Goal: Information Seeking & Learning: Learn about a topic

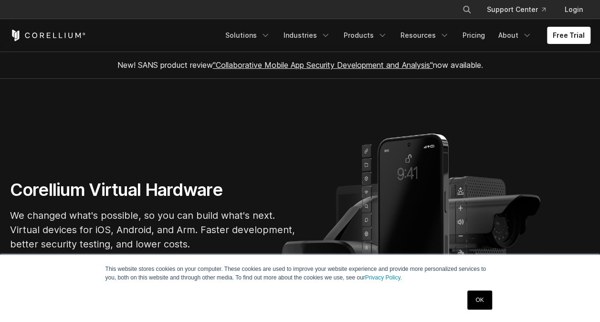
click at [472, 291] on link "OK" at bounding box center [479, 299] width 24 height 19
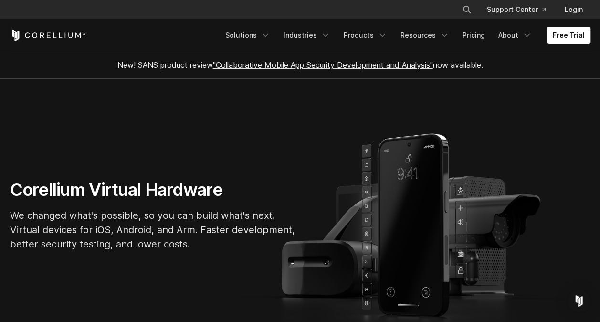
click at [285, 63] on link ""Collaborative Mobile App Security Development and Analysis"" at bounding box center [323, 65] width 220 height 10
click at [477, 33] on link "Pricing" at bounding box center [474, 35] width 34 height 17
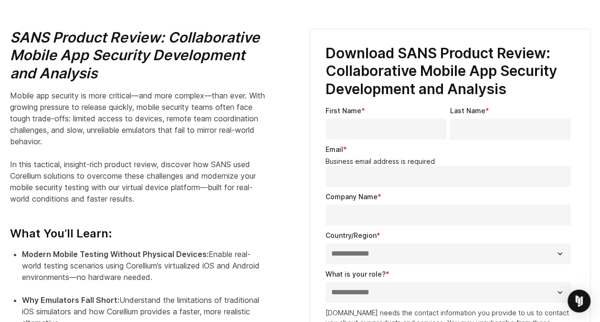
scroll to position [326, 0]
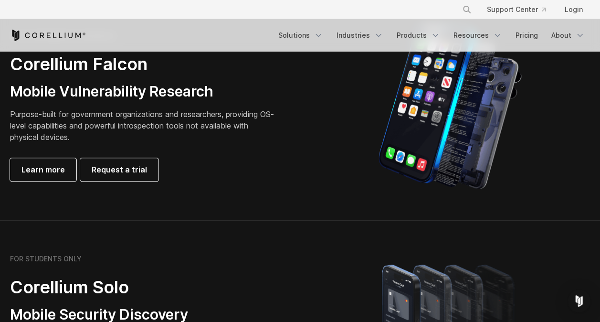
scroll to position [495, 0]
